Goal: Task Accomplishment & Management: Complete application form

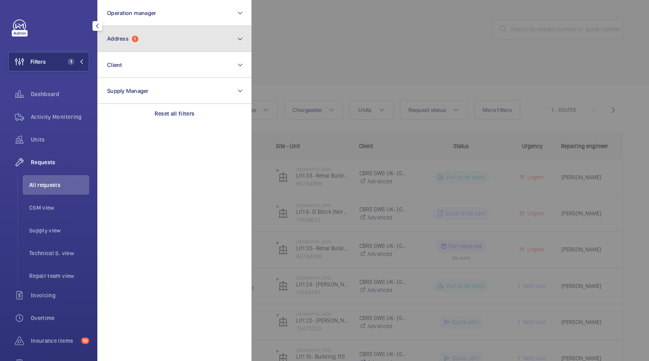
click at [115, 38] on span "Address" at bounding box center [117, 38] width 21 height 6
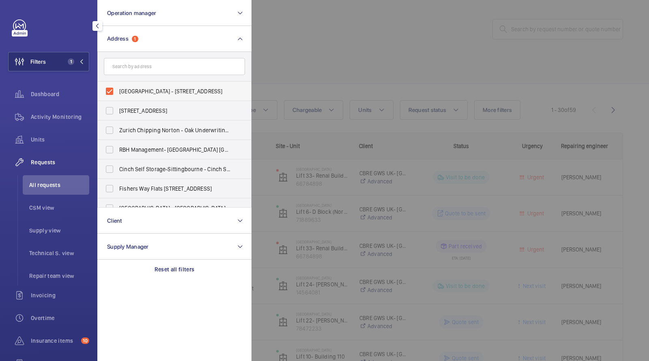
click at [145, 92] on span "[GEOGRAPHIC_DATA] - [STREET_ADDRESS]" at bounding box center [174, 91] width 111 height 8
click at [118, 92] on input "[GEOGRAPHIC_DATA] - [STREET_ADDRESS]" at bounding box center [109, 91] width 16 height 16
checkbox input "false"
click at [141, 66] on input "text" at bounding box center [174, 66] width 141 height 17
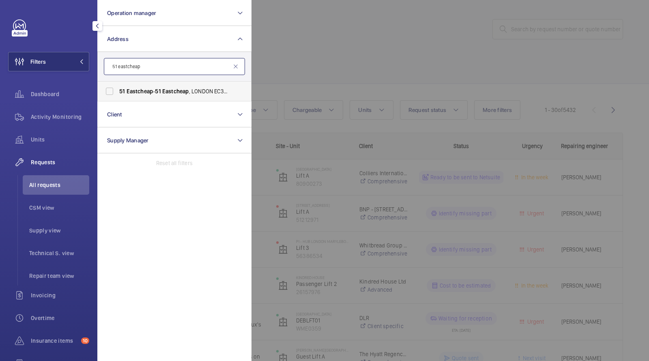
type input "51 eastcheap"
click at [140, 89] on span "Eastcheap" at bounding box center [139, 91] width 27 height 6
click at [118, 89] on input "[STREET_ADDRESS]" at bounding box center [109, 91] width 16 height 16
checkbox input "true"
click at [259, 45] on div at bounding box center [575, 180] width 649 height 361
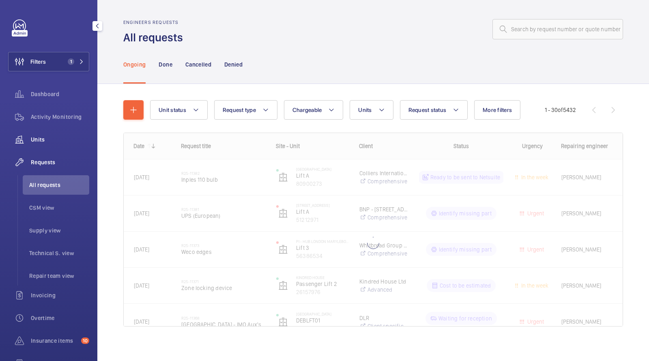
click at [40, 143] on span "Units" at bounding box center [60, 139] width 58 height 8
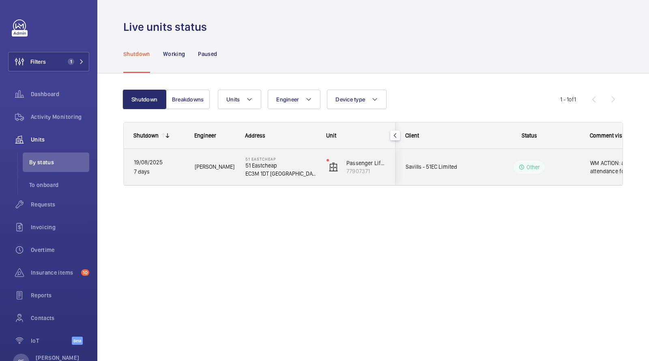
click at [472, 169] on div "Other" at bounding box center [524, 166] width 111 height 29
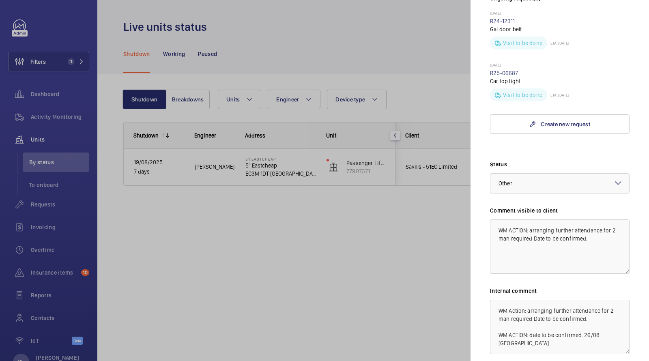
scroll to position [229, 0]
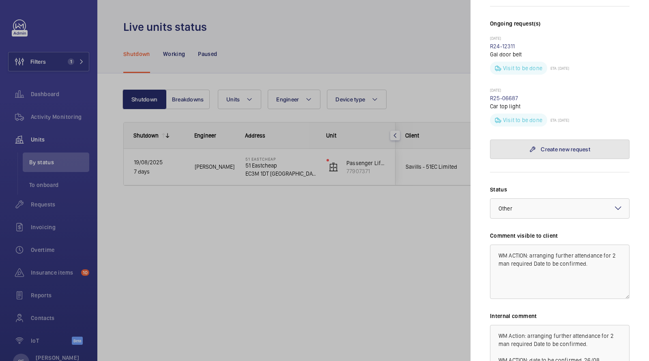
click at [535, 139] on link "Create new request" at bounding box center [559, 148] width 139 height 19
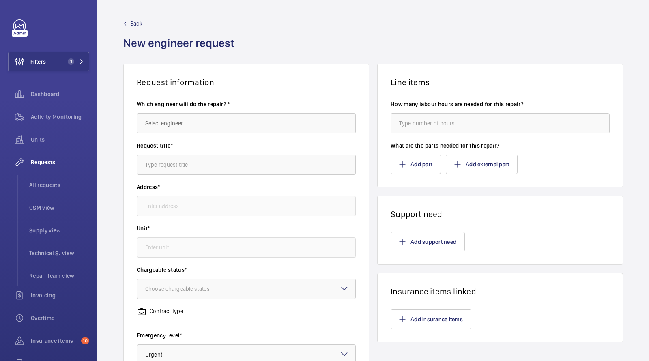
type input "[STREET_ADDRESS]"
type input "77907371 - Passenger Lift 2"
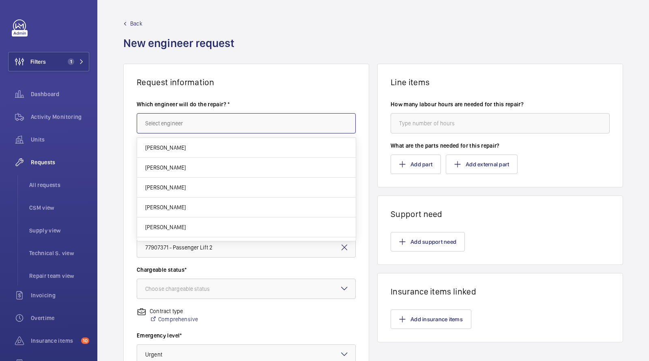
click at [193, 125] on input "text" at bounding box center [246, 123] width 219 height 20
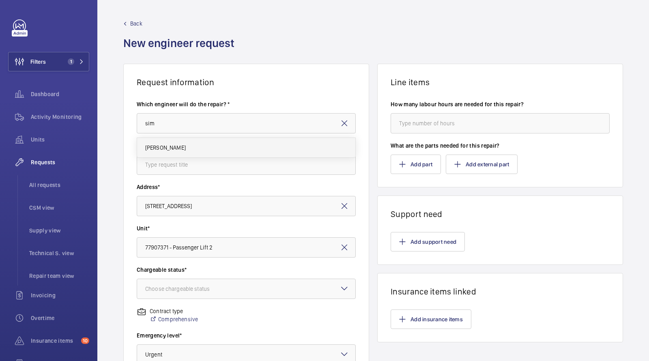
click at [176, 144] on span "[PERSON_NAME]" at bounding box center [165, 147] width 41 height 8
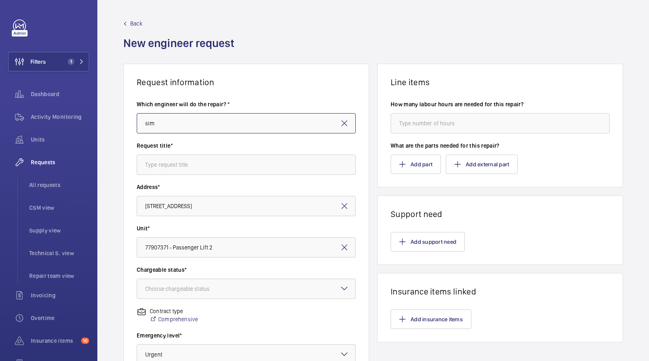
type input "[PERSON_NAME]"
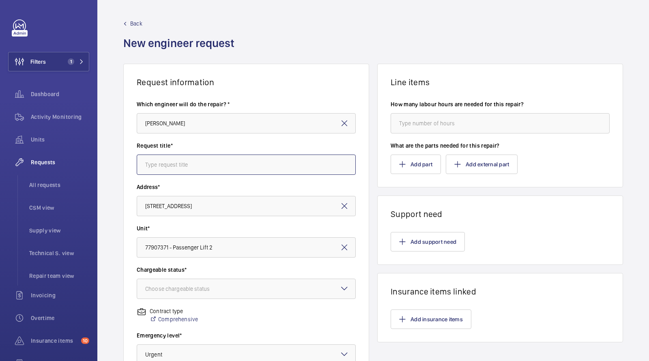
click at [172, 161] on input "text" at bounding box center [246, 164] width 219 height 20
drag, startPoint x: 242, startPoint y: 161, endPoint x: 0, endPoint y: 161, distance: 242.0
click at [0, 161] on mat-sidenav-content "Filters 1 Dashboard Activity Monitoring Units Requests All requests CSM view Su…" at bounding box center [324, 180] width 649 height 361
click at [192, 290] on div "Choose chargeable status" at bounding box center [187, 289] width 85 height 8
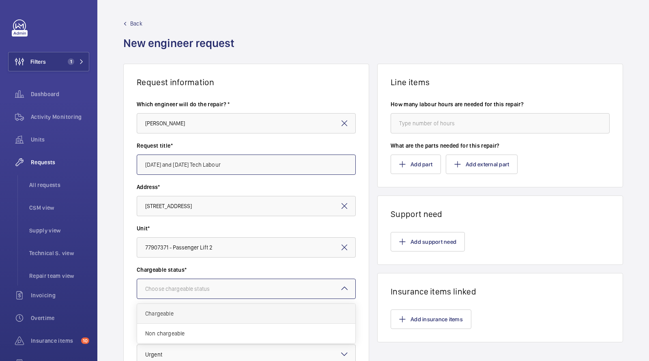
click at [189, 312] on span "Chargeable" at bounding box center [246, 313] width 202 height 8
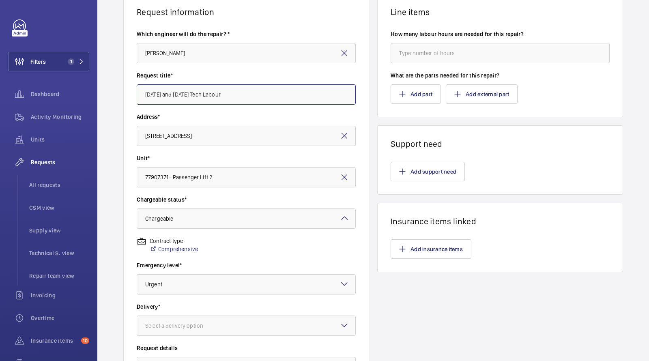
scroll to position [88, 0]
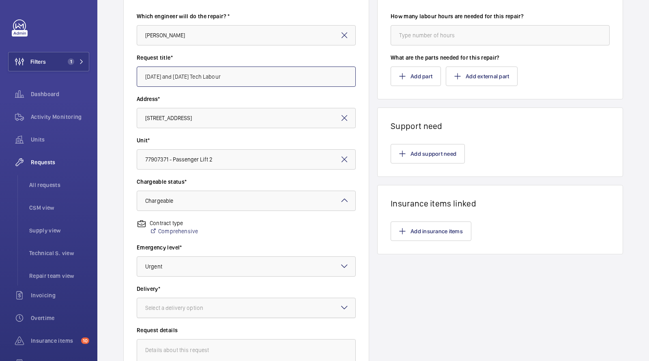
click at [171, 308] on div "Select a delivery option" at bounding box center [184, 308] width 78 height 8
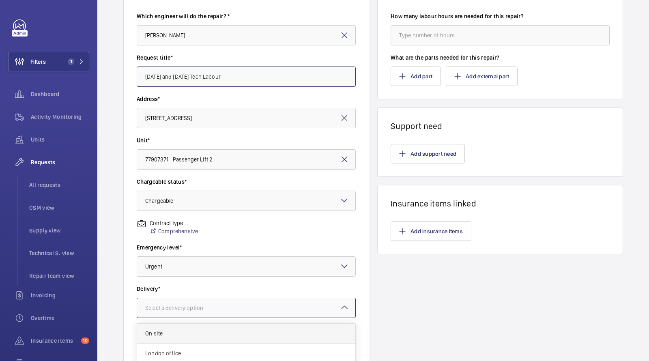
scroll to position [18, 0]
click at [163, 337] on span "On site" at bounding box center [246, 334] width 202 height 8
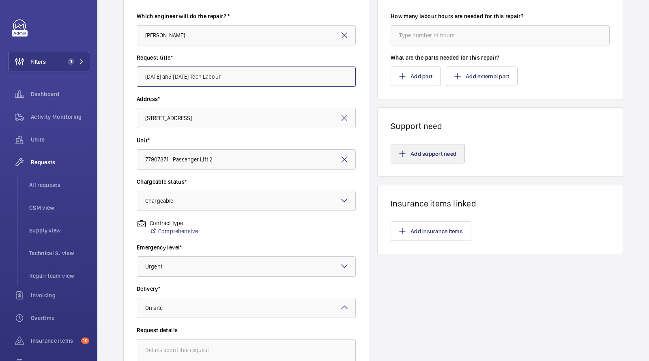
type input "[DATE] and [DATE] Tech Labour"
click at [429, 158] on button "Add support need" at bounding box center [427, 153] width 74 height 19
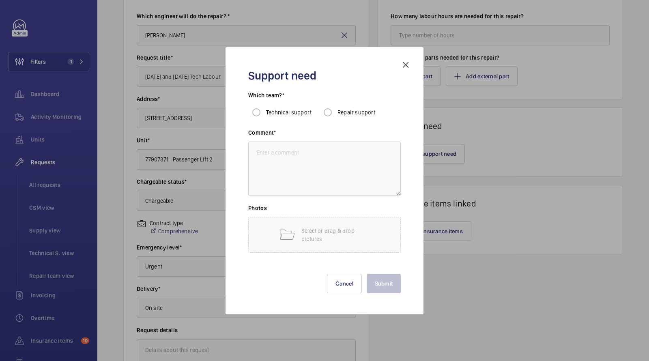
click at [276, 110] on span "Technical support" at bounding box center [288, 112] width 45 height 6
click at [264, 110] on input "Technical support" at bounding box center [256, 112] width 16 height 16
radio input "true"
click at [279, 164] on textarea at bounding box center [324, 168] width 152 height 54
paste textarea "[DATE] and [DATE] Tech Labour"
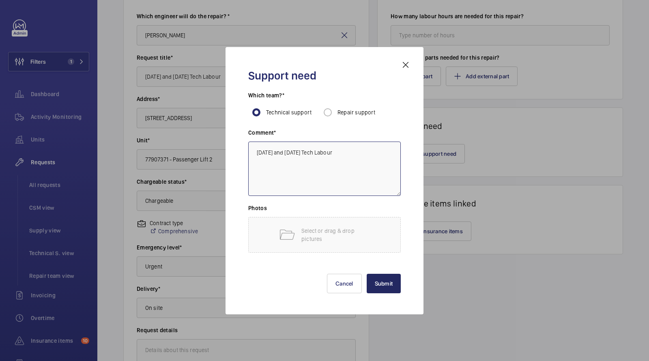
type textarea "[DATE] and [DATE] Tech Labour"
click at [383, 284] on button "Submit" at bounding box center [383, 283] width 34 height 19
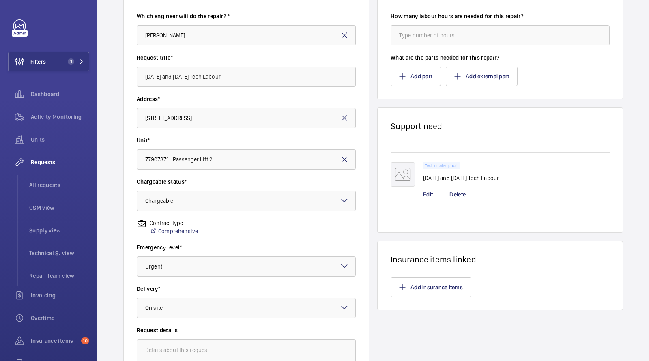
scroll to position [191, 0]
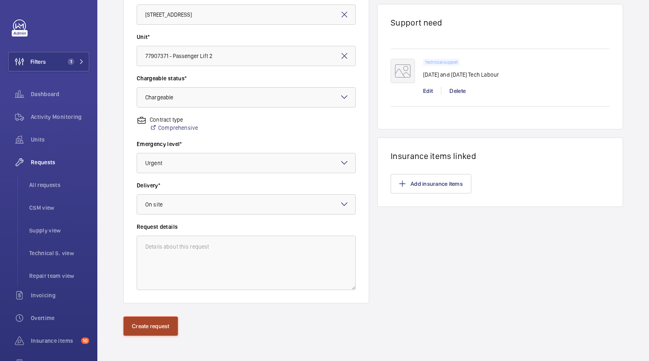
click at [158, 323] on button "Create request" at bounding box center [150, 325] width 55 height 19
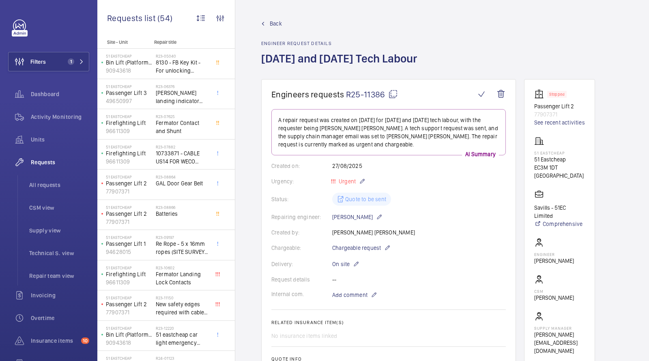
click at [42, 139] on span "Units" at bounding box center [60, 139] width 58 height 8
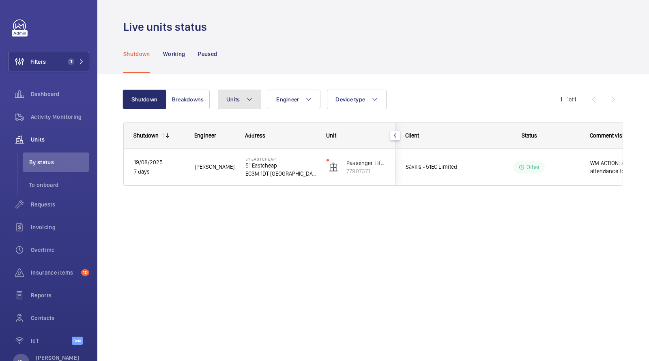
click at [237, 98] on span "Units" at bounding box center [232, 99] width 13 height 6
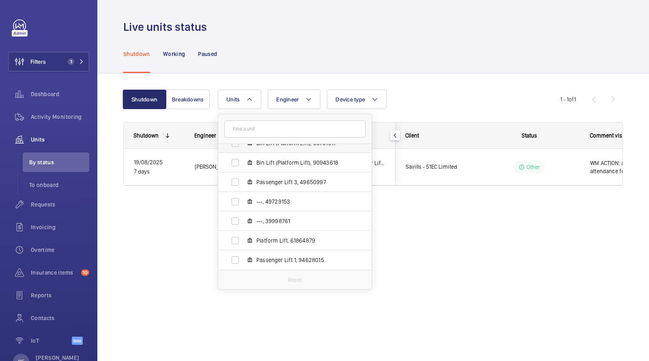
scroll to position [88, 0]
click at [302, 63] on div "Shutdown Working Paused" at bounding box center [372, 53] width 499 height 39
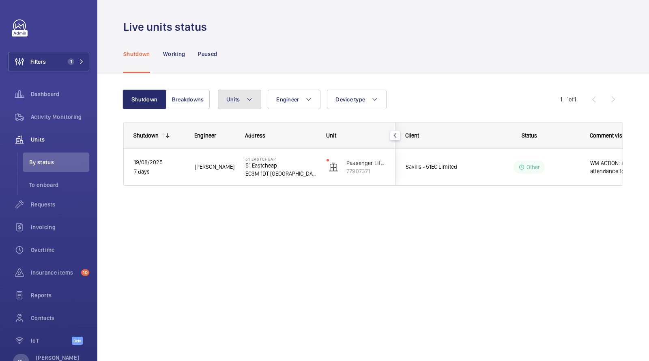
click at [253, 100] on button "Units" at bounding box center [239, 99] width 43 height 19
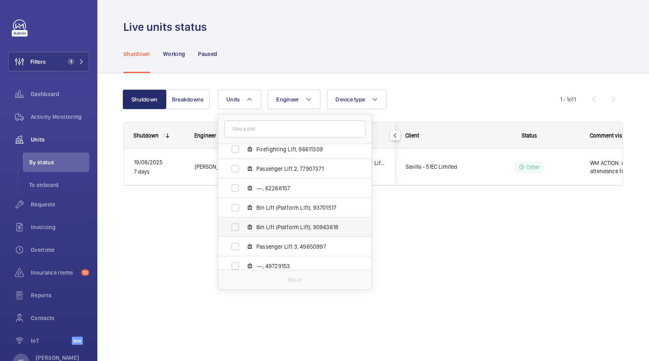
scroll to position [0, 0]
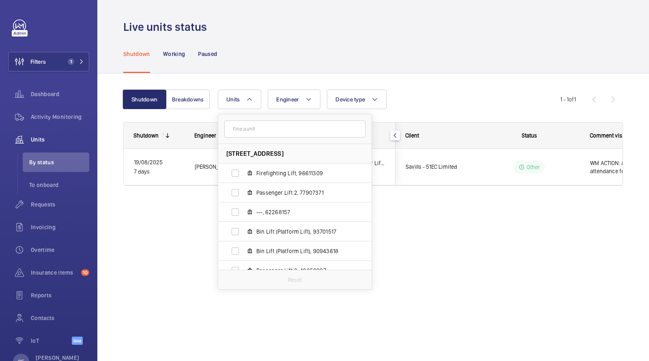
click at [303, 20] on div "Live units status" at bounding box center [372, 26] width 499 height 15
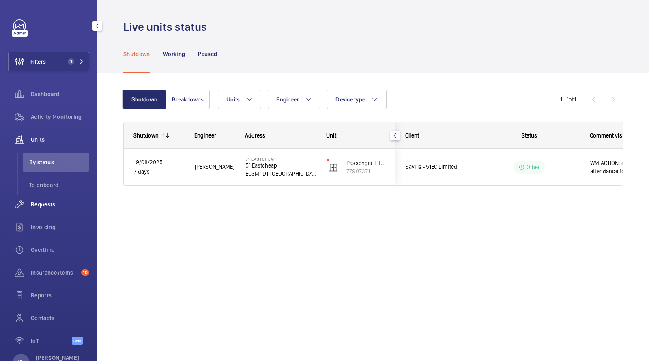
click at [55, 202] on span "Requests" at bounding box center [60, 204] width 58 height 8
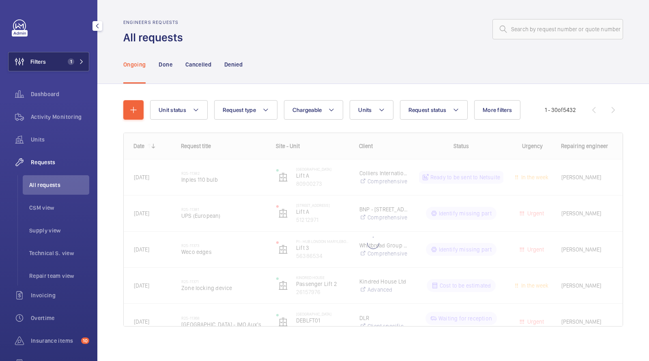
click at [77, 60] on span "1" at bounding box center [73, 61] width 19 height 6
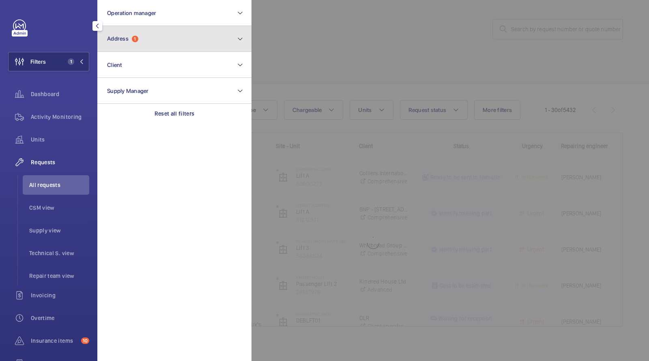
click at [140, 42] on button "Address 1" at bounding box center [174, 39] width 154 height 26
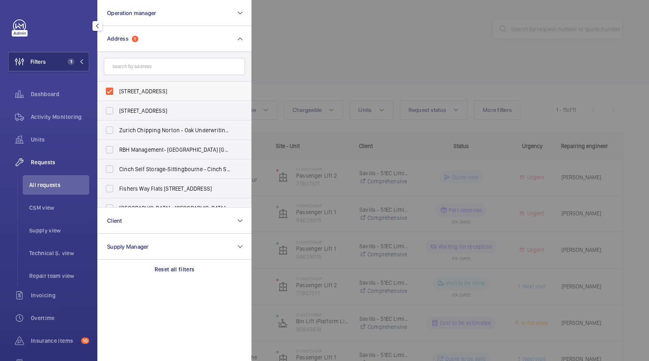
click at [137, 94] on span "[STREET_ADDRESS]" at bounding box center [174, 91] width 111 height 8
click at [118, 94] on input "[STREET_ADDRESS]" at bounding box center [109, 91] width 16 height 16
checkbox input "false"
click at [293, 55] on div at bounding box center [575, 180] width 649 height 361
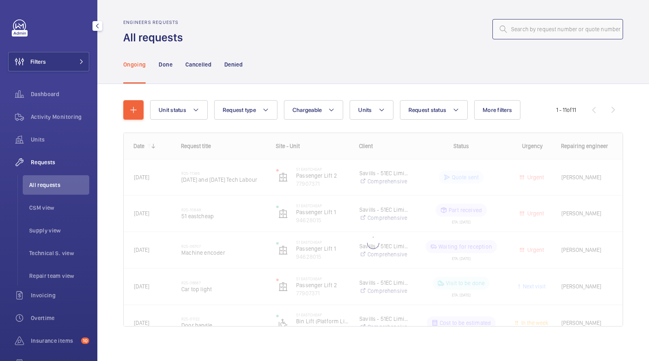
click at [532, 26] on input "text" at bounding box center [557, 29] width 131 height 20
paste input "to remove all pushes and indicators and re install 1 at a time until the faulty…"
type input "to remove all pushes and indicators and re install 1 at a time until the faulty…"
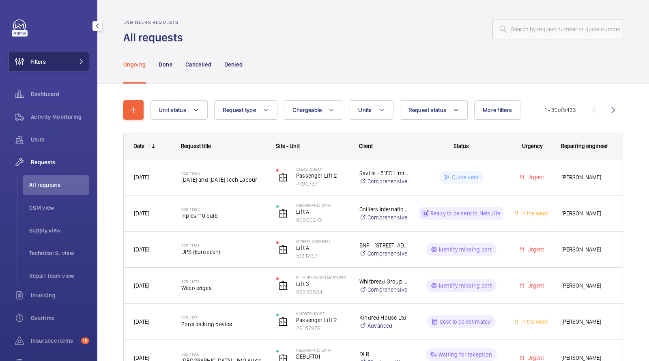
click at [69, 64] on button "Filters" at bounding box center [48, 61] width 81 height 19
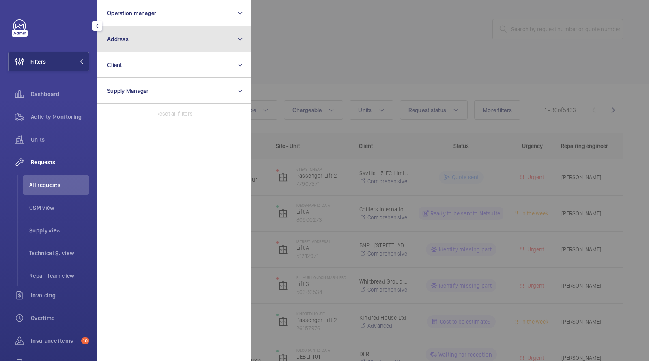
click at [118, 41] on span "Address" at bounding box center [117, 39] width 21 height 6
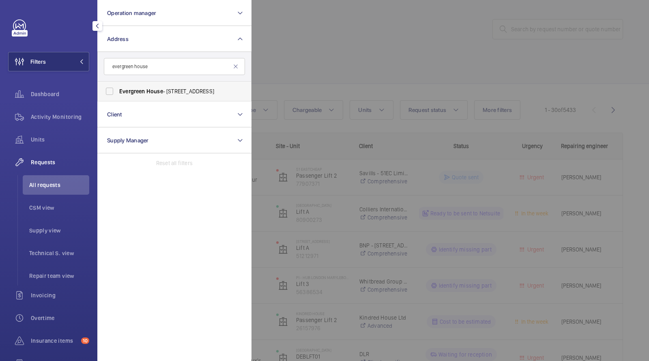
type input "evergreen house"
click at [184, 90] on span "[GEOGRAPHIC_DATA] - [STREET_ADDRESS]" at bounding box center [174, 91] width 111 height 8
click at [118, 90] on input "[GEOGRAPHIC_DATA] - [STREET_ADDRESS]" at bounding box center [109, 91] width 16 height 16
checkbox input "true"
click at [321, 32] on div at bounding box center [575, 180] width 649 height 361
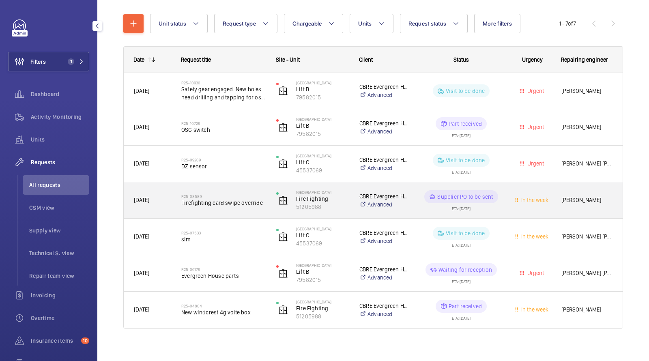
scroll to position [92, 0]
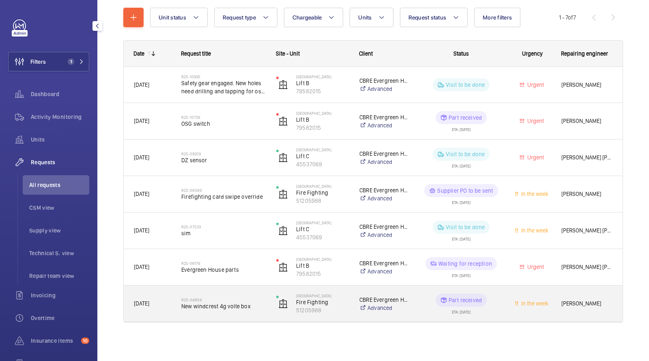
click at [231, 302] on span "New windcrest 4g volte box" at bounding box center [223, 306] width 84 height 8
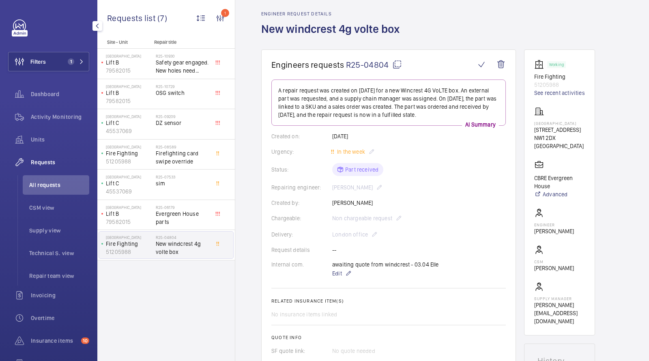
scroll to position [22, 0]
